Goal: Task Accomplishment & Management: Manage account settings

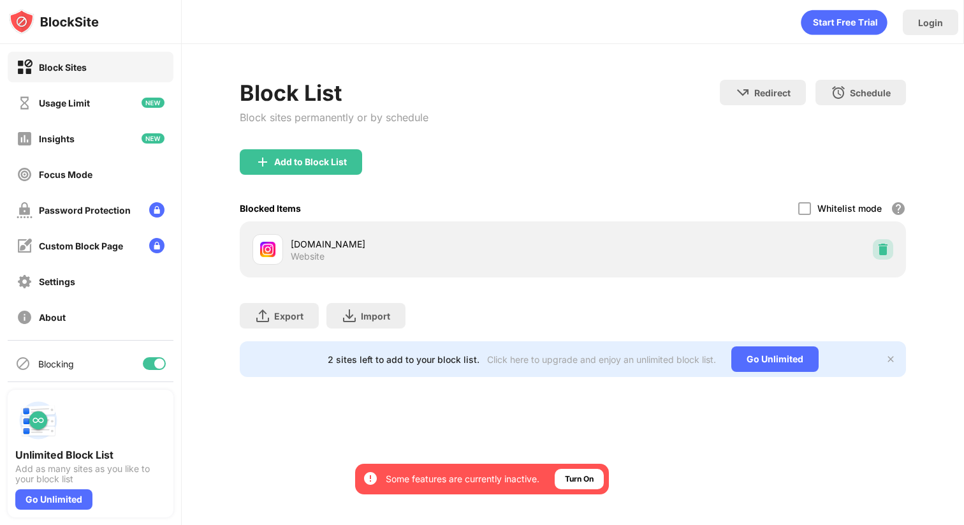
click at [886, 249] on img at bounding box center [883, 249] width 13 height 13
